Goal: Navigation & Orientation: Find specific page/section

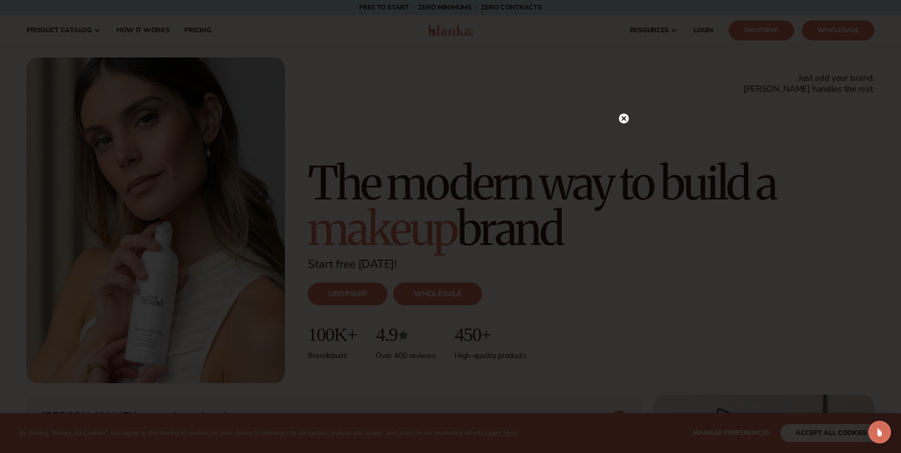
drag, startPoint x: 623, startPoint y: 118, endPoint x: 618, endPoint y: 119, distance: 4.8
click at [623, 118] on icon at bounding box center [623, 118] width 5 height 5
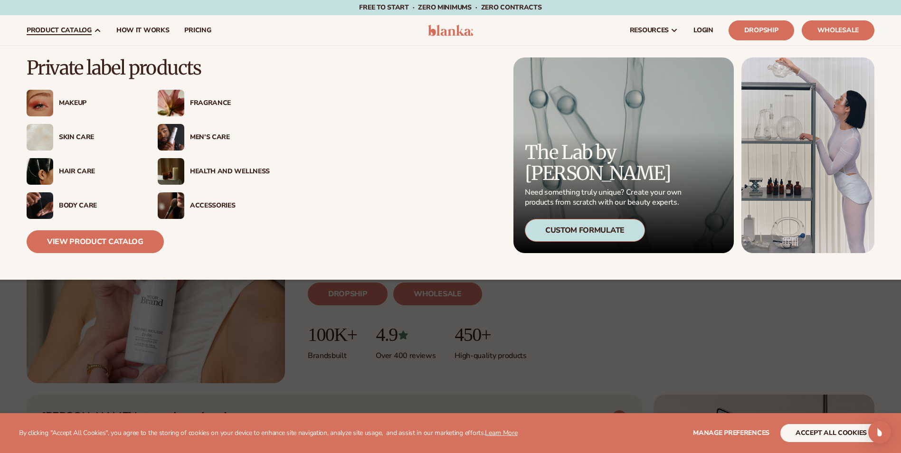
click at [100, 27] on link "product catalog" at bounding box center [64, 30] width 90 height 30
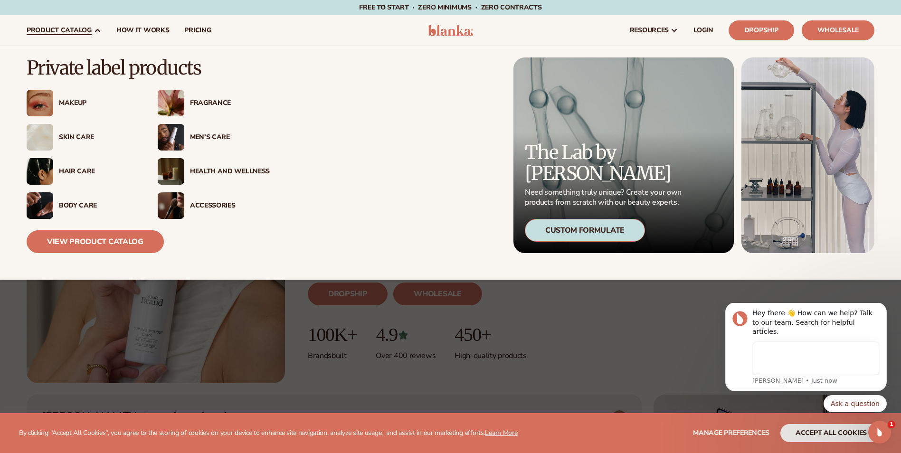
click at [95, 28] on icon at bounding box center [98, 31] width 8 height 8
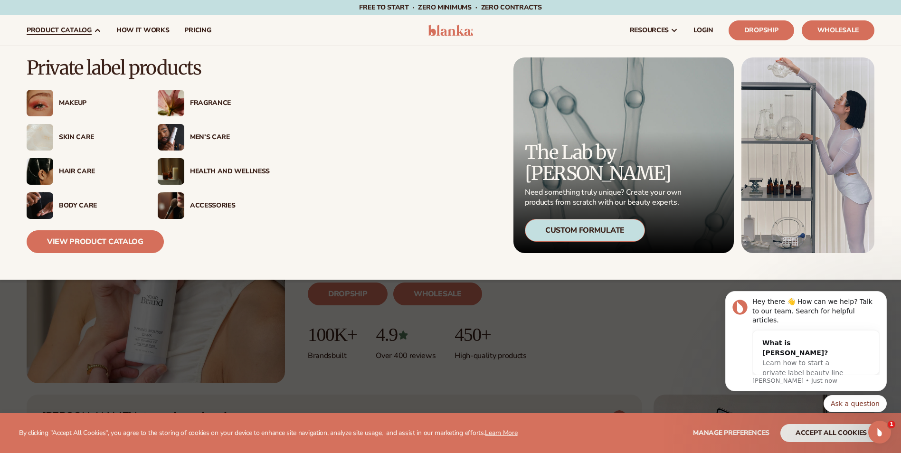
click at [79, 99] on div "Makeup" at bounding box center [99, 103] width 80 height 8
